Goal: Obtain resource: Download file/media

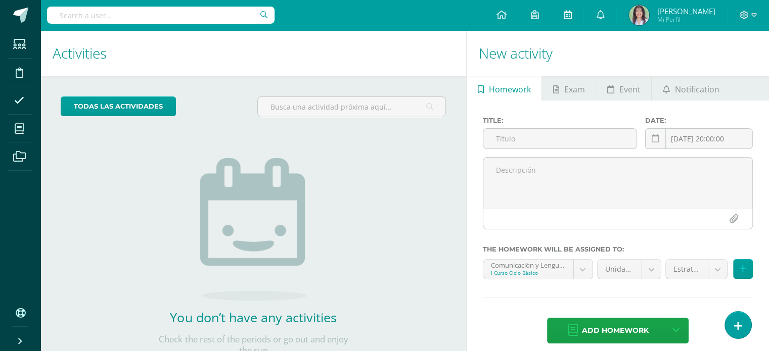
click at [563, 15] on icon at bounding box center [567, 14] width 8 height 9
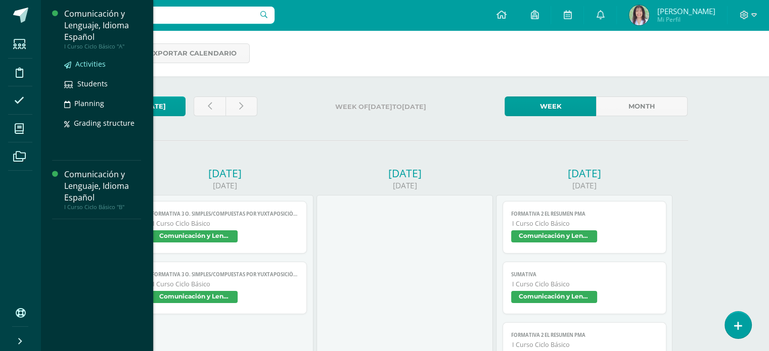
click at [91, 63] on span "Activities" at bounding box center [90, 64] width 30 height 10
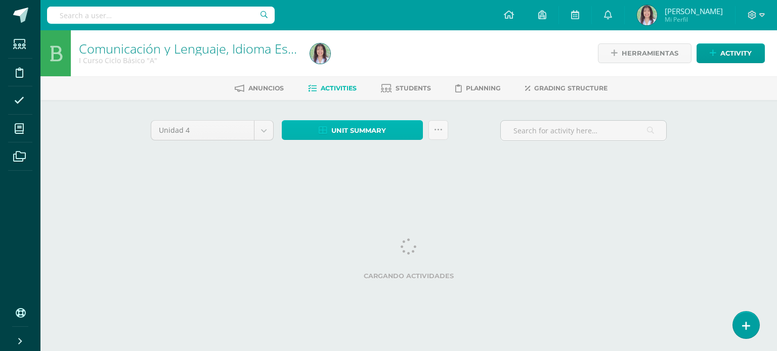
click at [351, 127] on span "Unit summary" at bounding box center [358, 130] width 55 height 19
click at [370, 128] on span "Unit summary" at bounding box center [358, 130] width 55 height 19
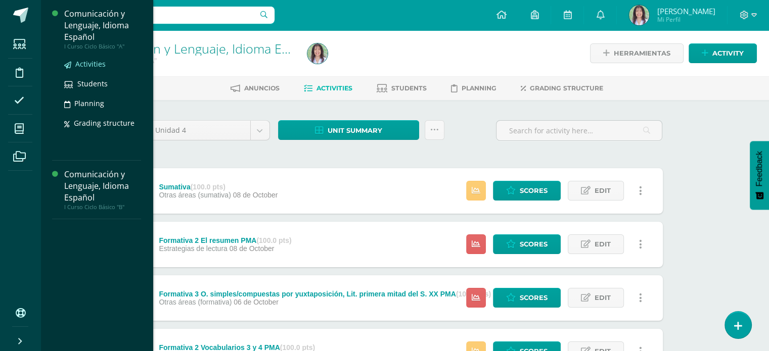
click at [96, 62] on span "Activities" at bounding box center [90, 64] width 30 height 10
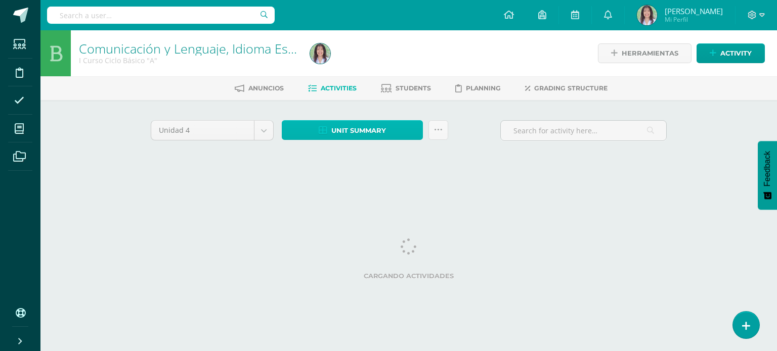
click at [370, 135] on span "Unit summary" at bounding box center [358, 130] width 55 height 19
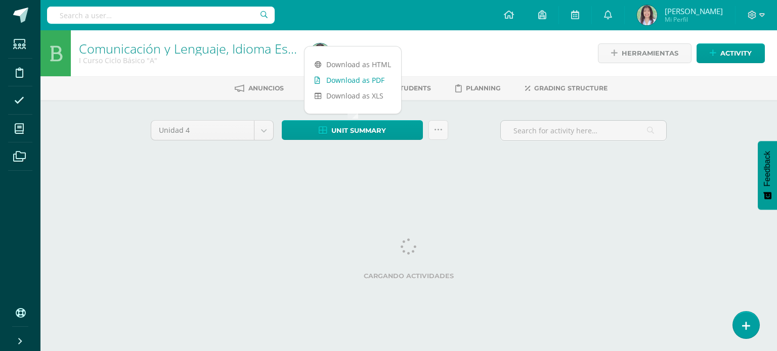
click at [366, 85] on link "Download as PDF" at bounding box center [352, 80] width 97 height 16
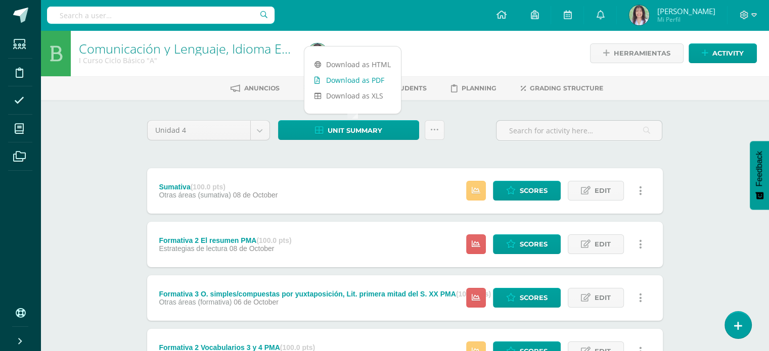
click at [376, 77] on link "Download as PDF" at bounding box center [352, 80] width 97 height 16
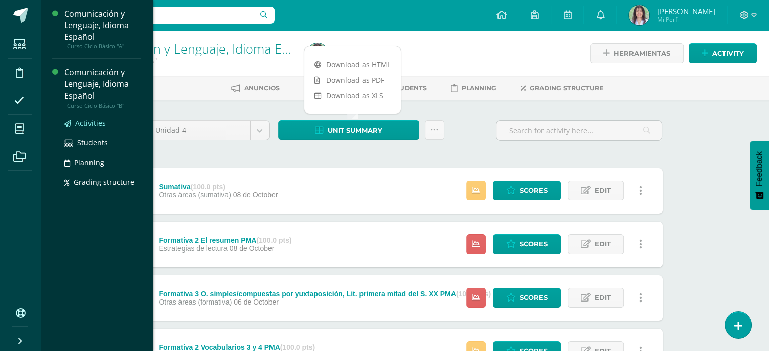
click at [89, 119] on span "Activities" at bounding box center [90, 123] width 30 height 10
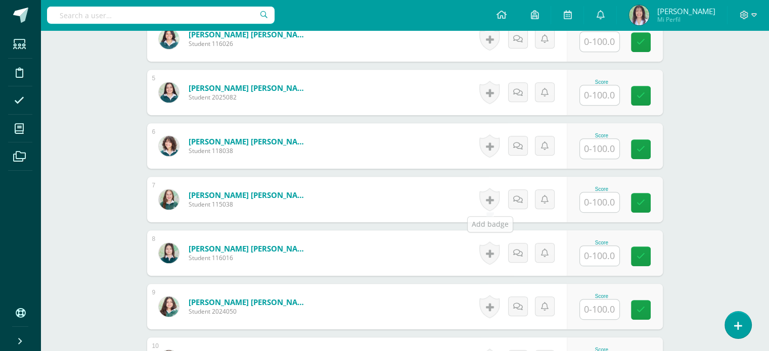
scroll to position [497, 0]
click at [616, 146] on input "text" at bounding box center [599, 149] width 39 height 20
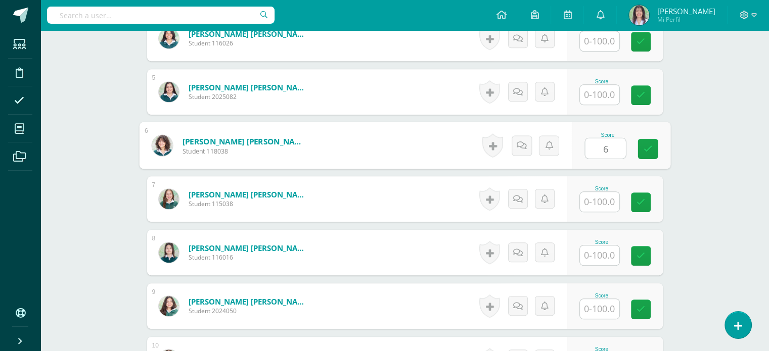
type input "66"
click at [643, 146] on icon at bounding box center [647, 148] width 9 height 9
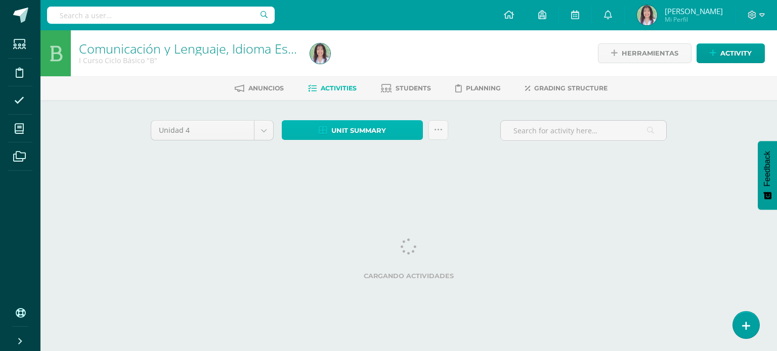
click at [363, 128] on span "Unit summary" at bounding box center [358, 130] width 55 height 19
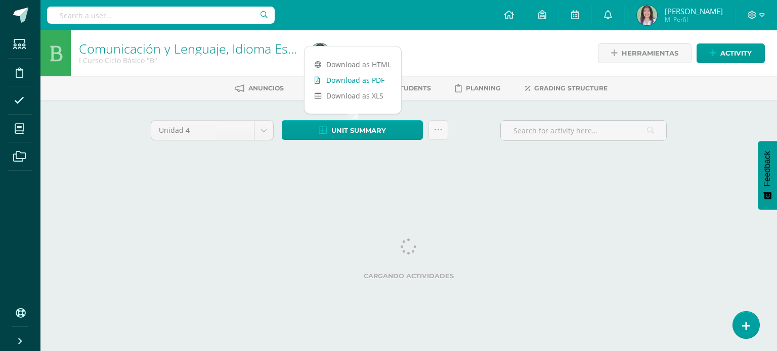
click at [360, 81] on link "Download as PDF" at bounding box center [352, 80] width 97 height 16
